Goal: Task Accomplishment & Management: Complete application form

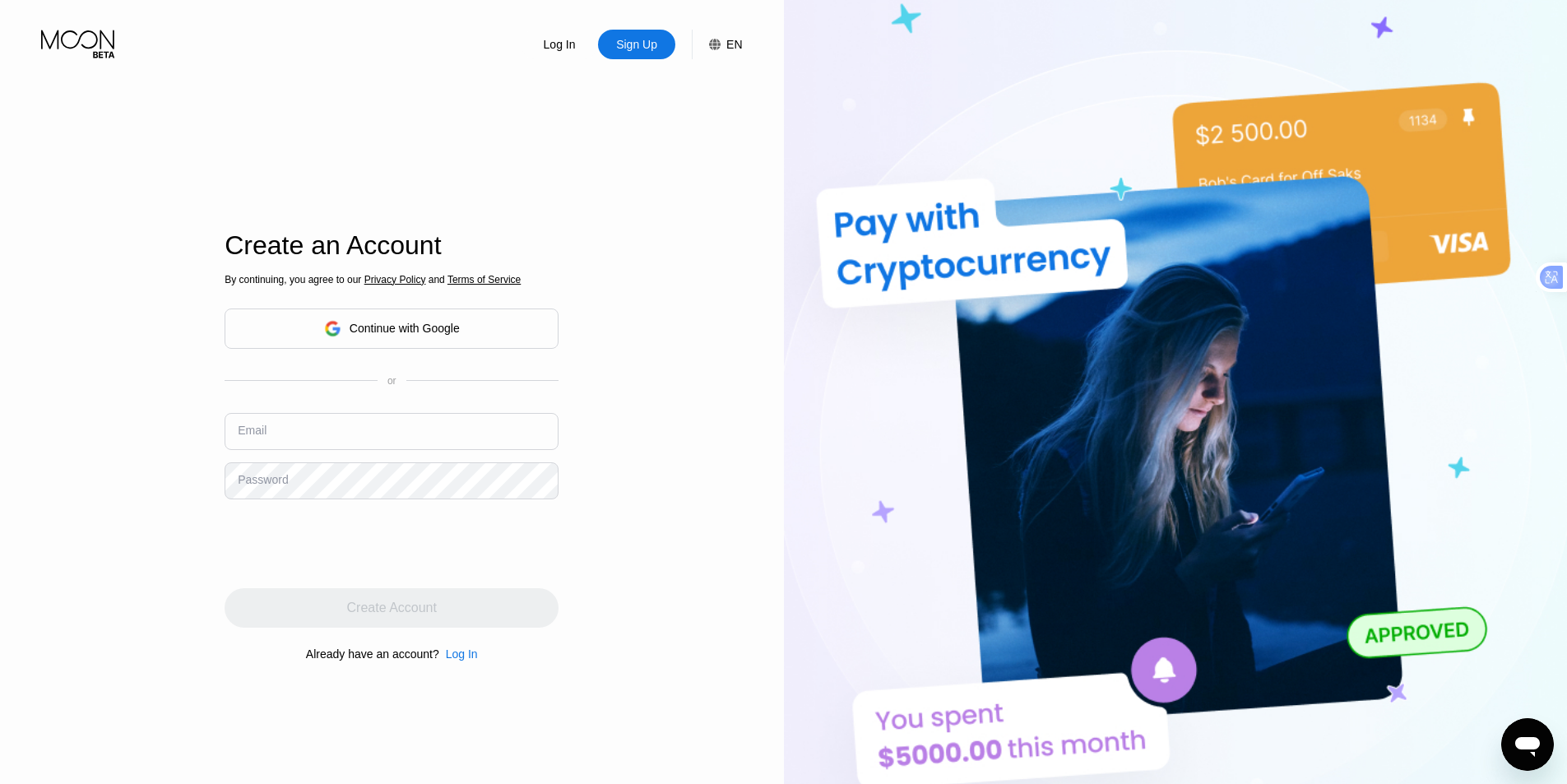
click at [514, 323] on div "Continue with Google" at bounding box center [392, 328] width 334 height 40
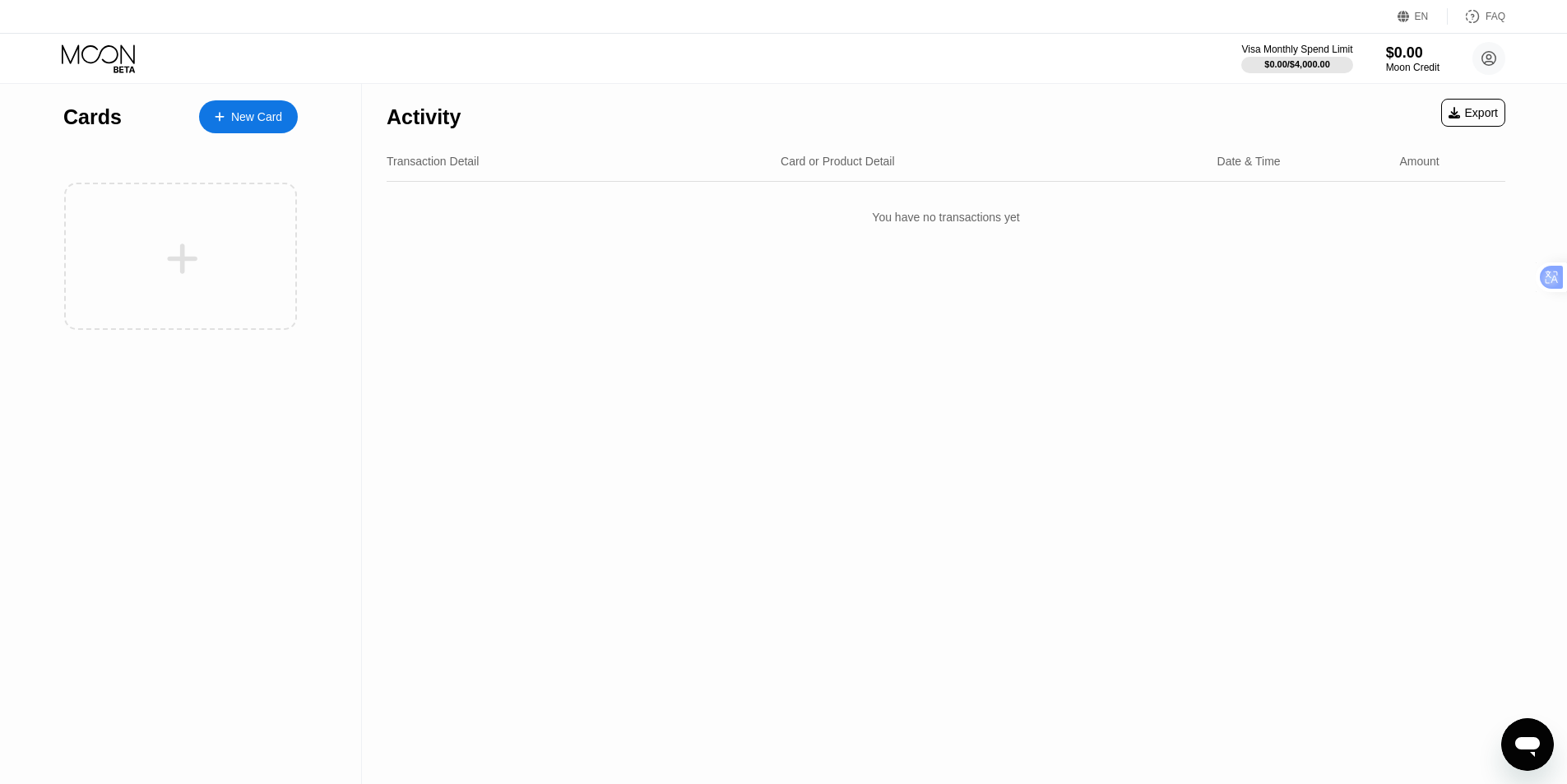
click at [241, 106] on div "New Card" at bounding box center [248, 117] width 99 height 33
